Goal: Information Seeking & Learning: Find specific fact

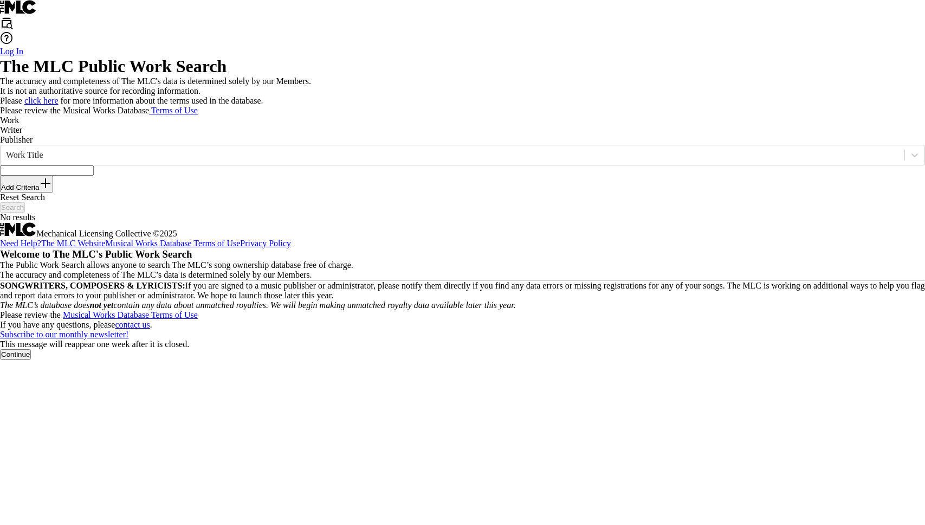
click at [31, 359] on button "Continue" at bounding box center [15, 354] width 31 height 10
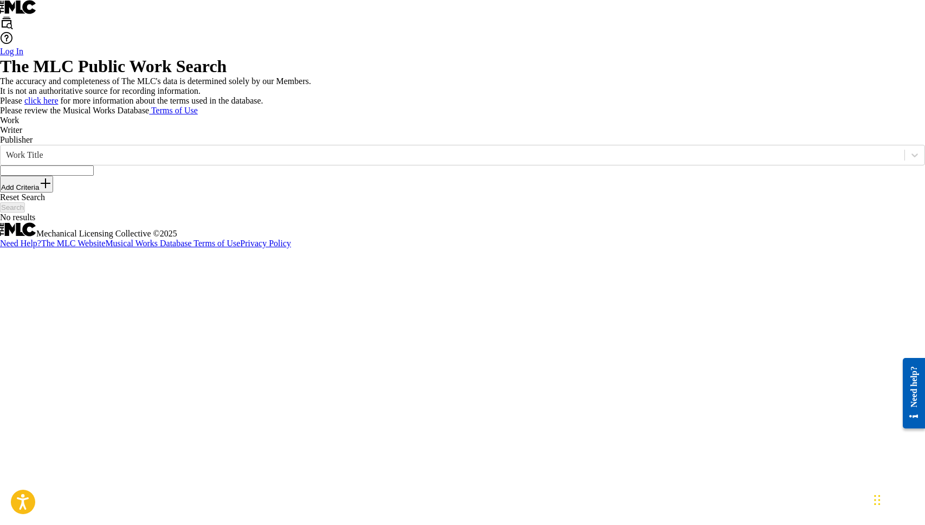
click at [94, 176] on input "Search Form" at bounding box center [47, 170] width 94 height 10
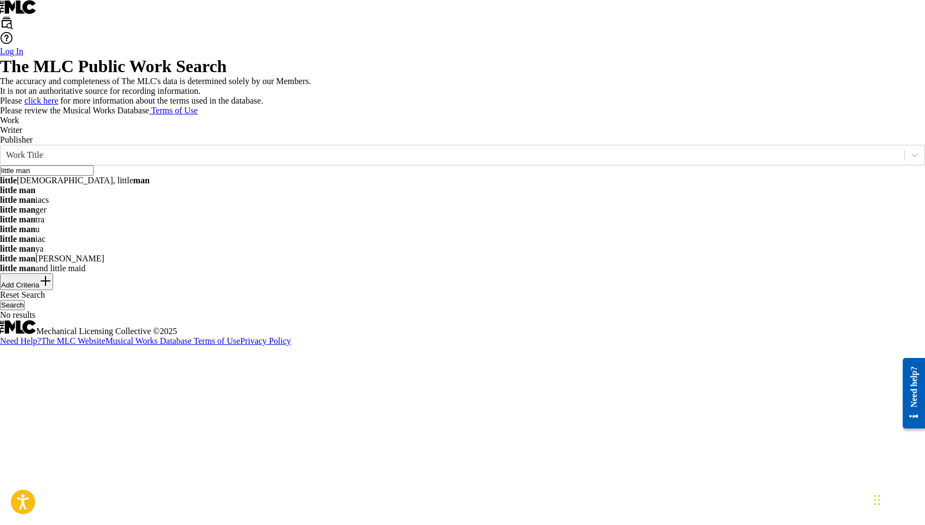
type input "little man"
click at [53, 280] on button "Add Criteria" at bounding box center [26, 281] width 53 height 17
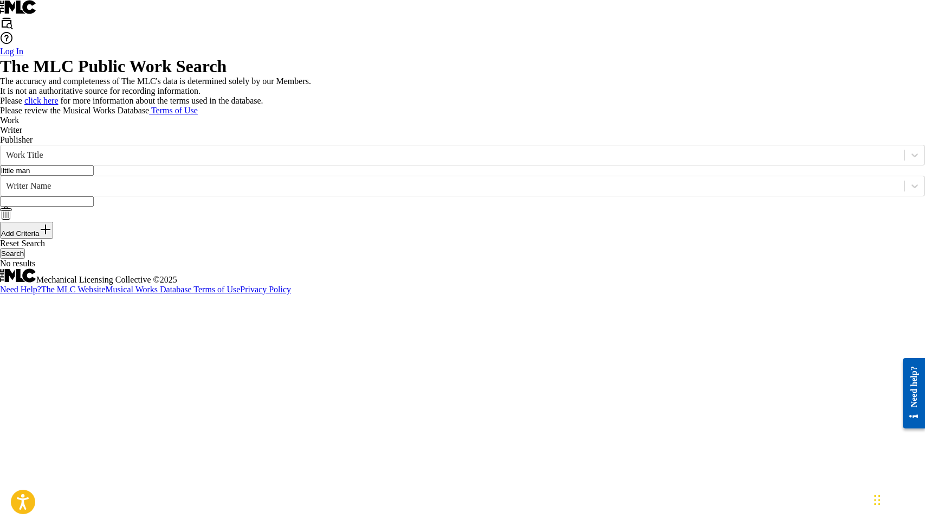
click at [94, 207] on input "Search Form" at bounding box center [47, 201] width 94 height 10
type input "[PERSON_NAME]"
click at [0, 248] on button "Search" at bounding box center [12, 253] width 25 height 10
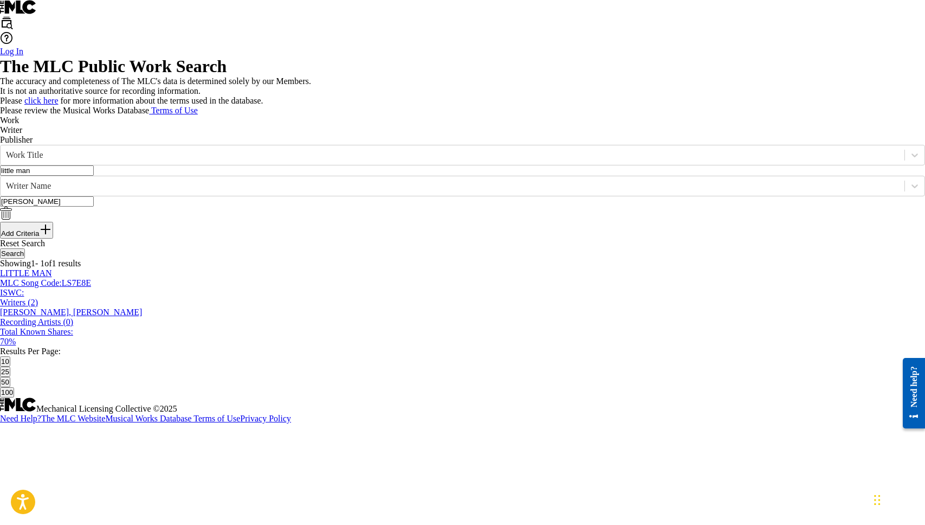
click at [265, 298] on div "LITTLE MAN MLC Song Code : LS7E8E ISWC :" at bounding box center [462, 282] width 925 height 29
